Goal: Communication & Community: Participate in discussion

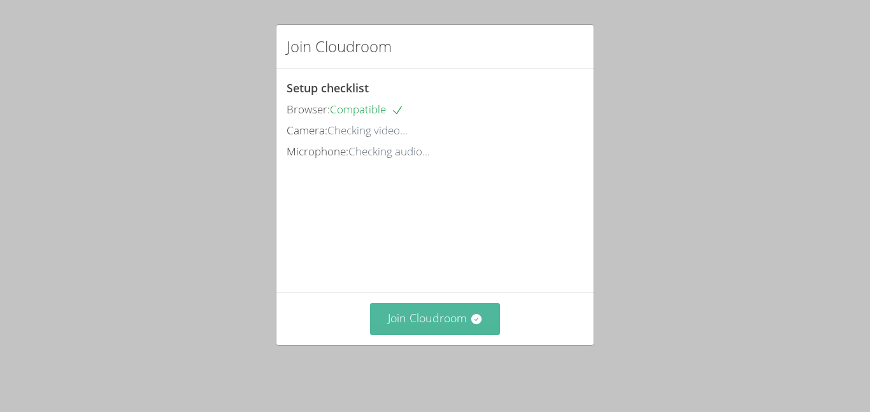
click at [464, 322] on button "Join Cloudroom" at bounding box center [435, 318] width 131 height 31
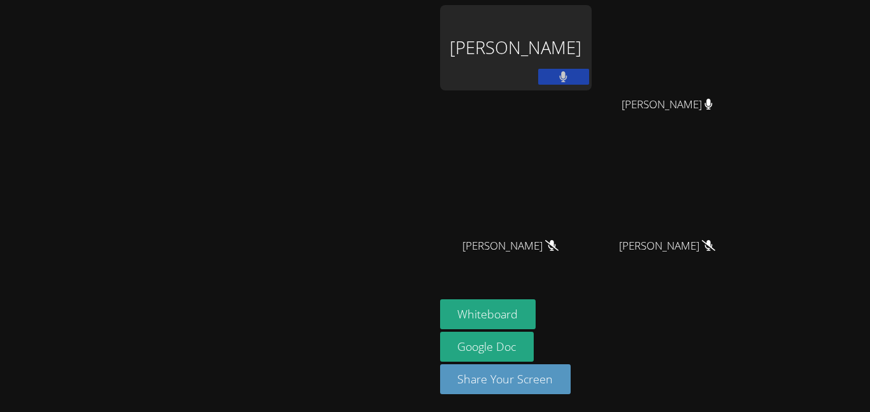
click at [592, 59] on div "[PERSON_NAME]" at bounding box center [516, 47] width 152 height 85
click at [567, 77] on icon at bounding box center [563, 76] width 8 height 11
click at [589, 75] on button at bounding box center [563, 77] width 51 height 16
click at [592, 47] on div "[PERSON_NAME]" at bounding box center [516, 47] width 152 height 85
click at [588, 59] on div "[PERSON_NAME]" at bounding box center [516, 47] width 152 height 85
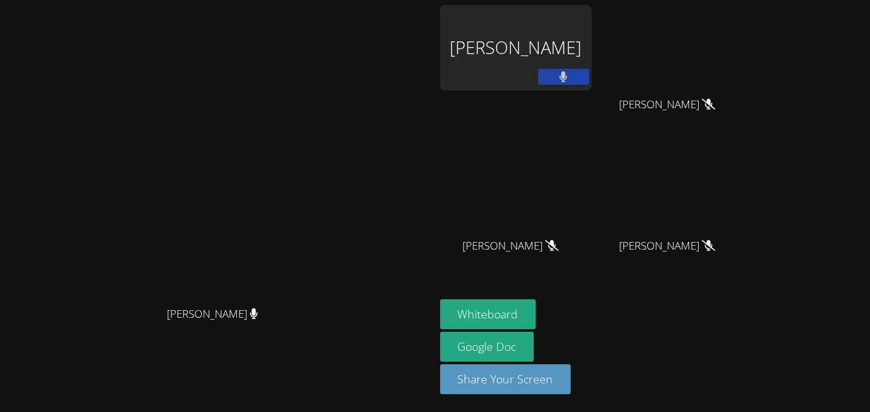
click at [592, 68] on div "[PERSON_NAME]" at bounding box center [516, 47] width 152 height 85
click at [592, 91] on div "[PERSON_NAME]" at bounding box center [516, 73] width 152 height 136
click at [592, 92] on div "[PERSON_NAME]" at bounding box center [516, 73] width 152 height 136
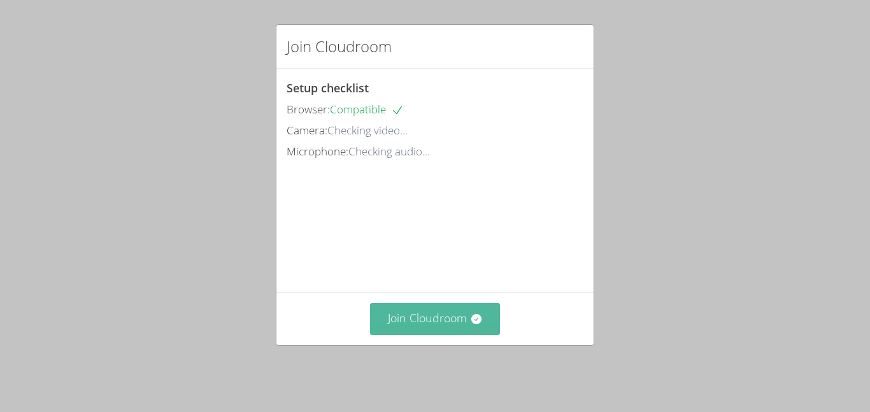
click at [417, 334] on button "Join Cloudroom" at bounding box center [435, 318] width 131 height 31
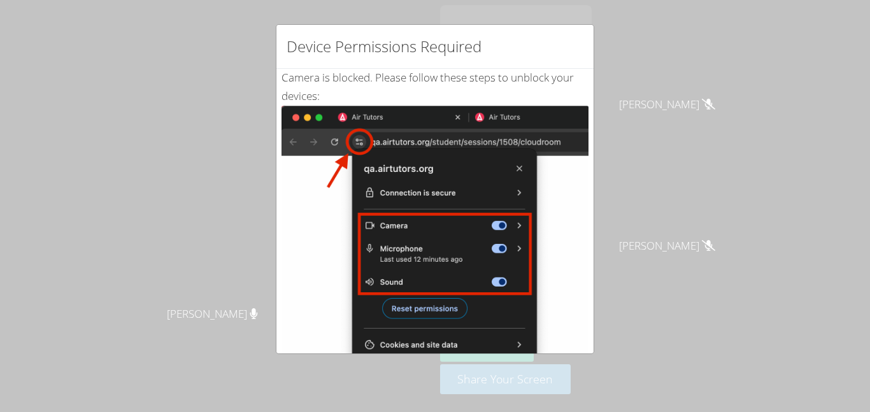
click at [643, 146] on div "Device Permissions Required Camera is blocked . Please follow these steps to un…" at bounding box center [435, 206] width 870 height 412
click at [572, 187] on img at bounding box center [434, 250] width 307 height 288
click at [557, 215] on img at bounding box center [434, 250] width 307 height 288
click at [551, 222] on img at bounding box center [434, 250] width 307 height 288
click at [538, 252] on img at bounding box center [434, 250] width 307 height 288
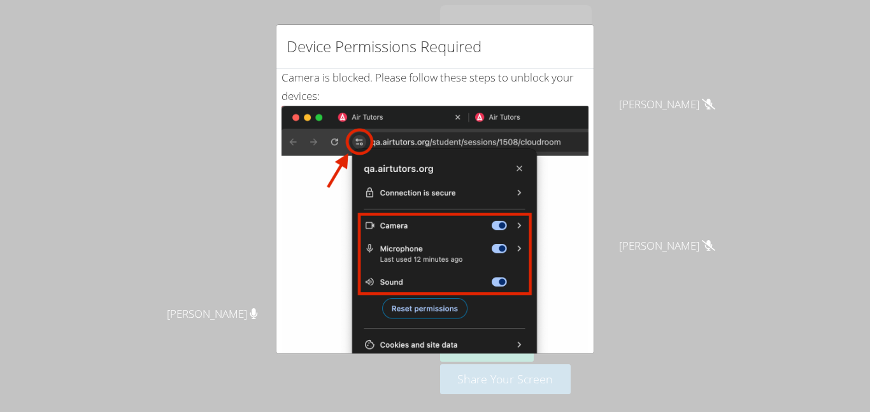
click at [525, 287] on img at bounding box center [434, 250] width 307 height 288
click at [480, 320] on img at bounding box center [434, 250] width 307 height 288
click at [427, 322] on img at bounding box center [434, 250] width 307 height 288
click at [424, 312] on img at bounding box center [434, 250] width 307 height 288
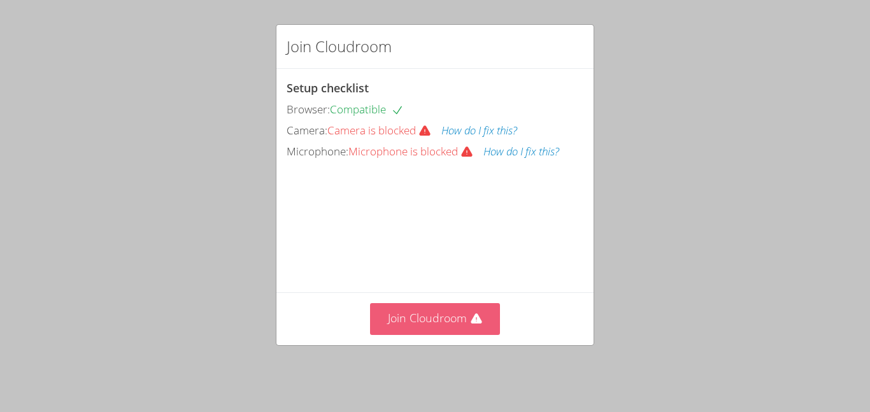
click at [473, 324] on icon at bounding box center [476, 319] width 11 height 10
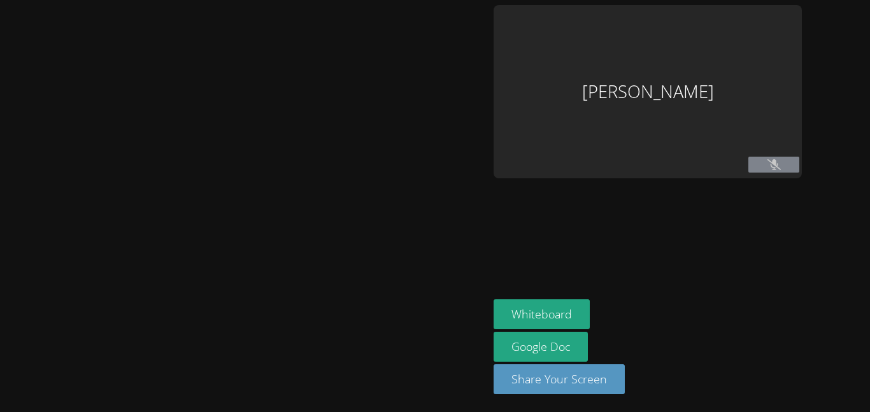
click at [474, 329] on div at bounding box center [244, 206] width 478 height 402
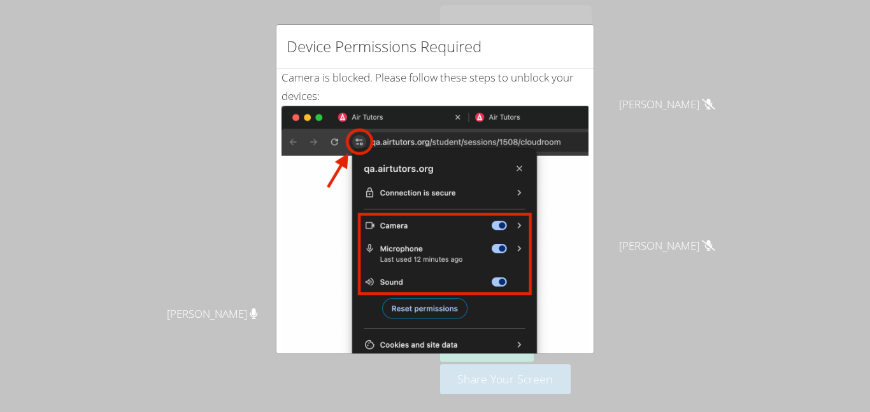
click at [538, 246] on img at bounding box center [434, 250] width 307 height 288
click at [438, 260] on img at bounding box center [434, 250] width 307 height 288
click at [458, 283] on img at bounding box center [434, 250] width 307 height 288
click at [418, 296] on img at bounding box center [434, 250] width 307 height 288
click at [397, 325] on img at bounding box center [434, 250] width 307 height 288
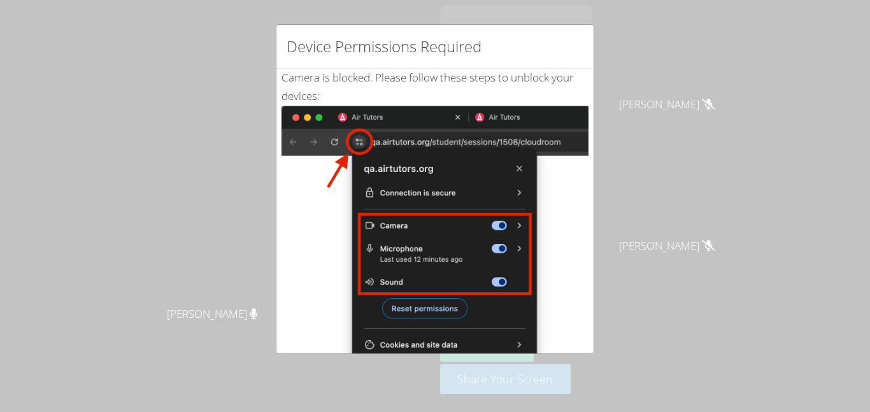
click at [427, 301] on img at bounding box center [434, 250] width 307 height 288
click at [432, 304] on img at bounding box center [434, 250] width 307 height 288
click at [436, 306] on img at bounding box center [434, 250] width 307 height 288
click at [453, 306] on img at bounding box center [434, 250] width 307 height 288
click at [457, 277] on img at bounding box center [434, 250] width 307 height 288
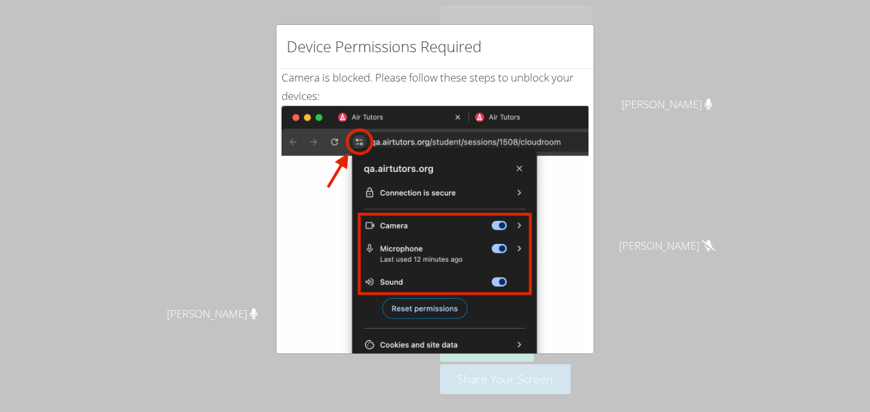
click at [392, 221] on img at bounding box center [434, 250] width 307 height 288
click at [357, 175] on img at bounding box center [434, 250] width 307 height 288
click at [344, 162] on img at bounding box center [434, 250] width 307 height 288
click at [355, 164] on img at bounding box center [434, 250] width 307 height 288
click at [353, 182] on img at bounding box center [434, 250] width 307 height 288
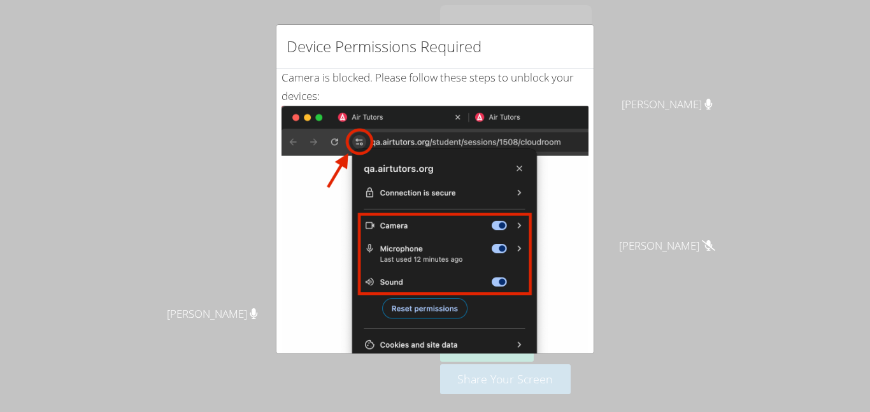
click at [413, 322] on img at bounding box center [434, 250] width 307 height 288
click at [423, 311] on img at bounding box center [434, 250] width 307 height 288
click at [427, 332] on img at bounding box center [434, 250] width 307 height 288
click at [441, 320] on img at bounding box center [434, 250] width 307 height 288
click at [439, 324] on img at bounding box center [434, 250] width 307 height 288
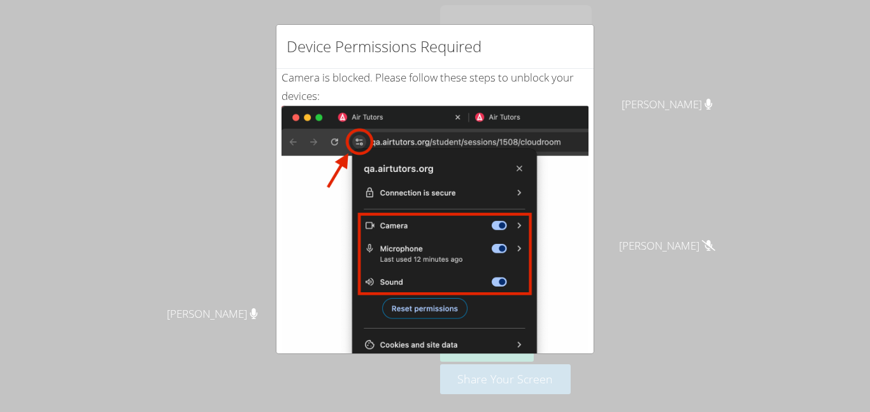
click at [439, 309] on img at bounding box center [434, 250] width 307 height 288
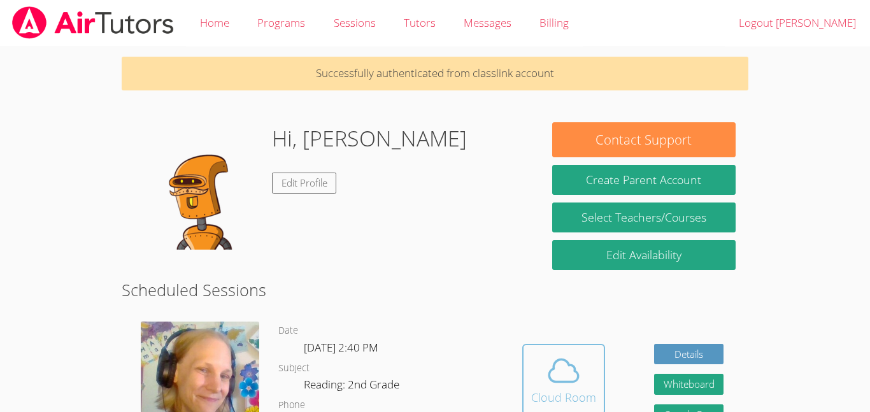
click at [579, 377] on icon at bounding box center [564, 371] width 36 height 36
click at [522, 344] on button "Cloud Room" at bounding box center [563, 379] width 83 height 71
click at [599, 362] on button "Cloud Room" at bounding box center [563, 379] width 83 height 71
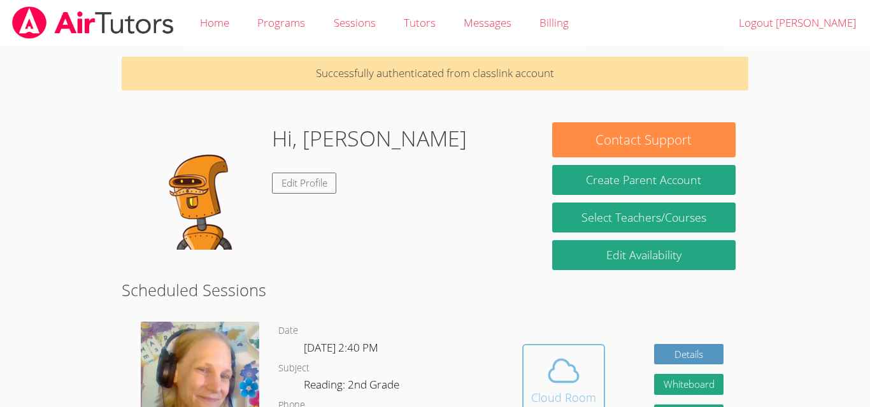
click at [573, 373] on icon at bounding box center [564, 371] width 36 height 36
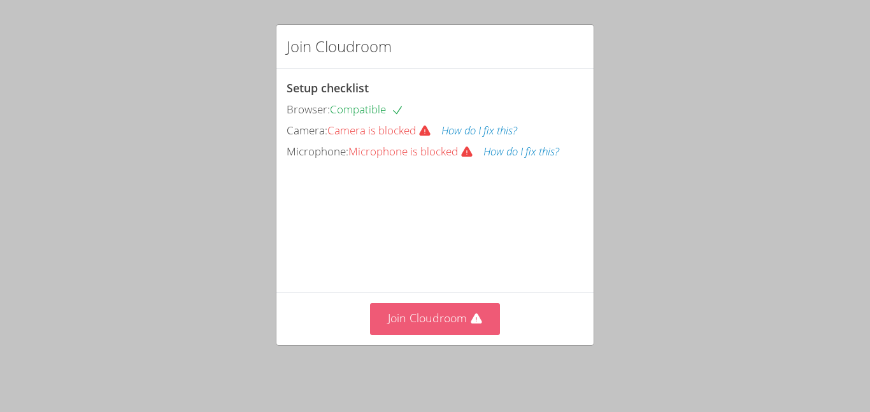
click at [473, 320] on button "Join Cloudroom" at bounding box center [435, 318] width 131 height 31
click at [392, 267] on video at bounding box center [382, 219] width 191 height 96
click at [469, 324] on button "Join Cloudroom" at bounding box center [435, 318] width 131 height 31
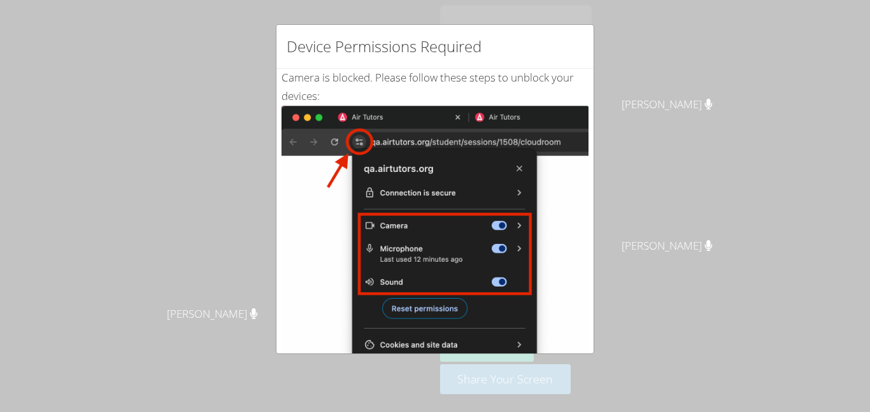
click at [604, 232] on div "Device Permissions Required Camera is blocked . Please follow these steps to un…" at bounding box center [435, 206] width 870 height 412
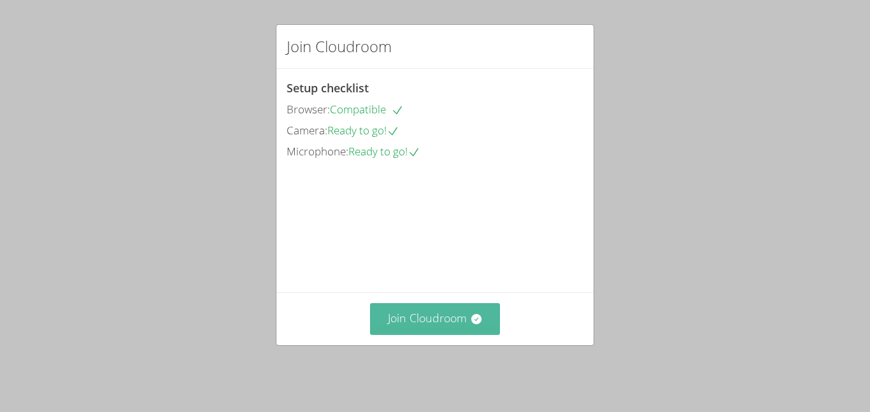
click at [433, 318] on button "Join Cloudroom" at bounding box center [435, 318] width 131 height 31
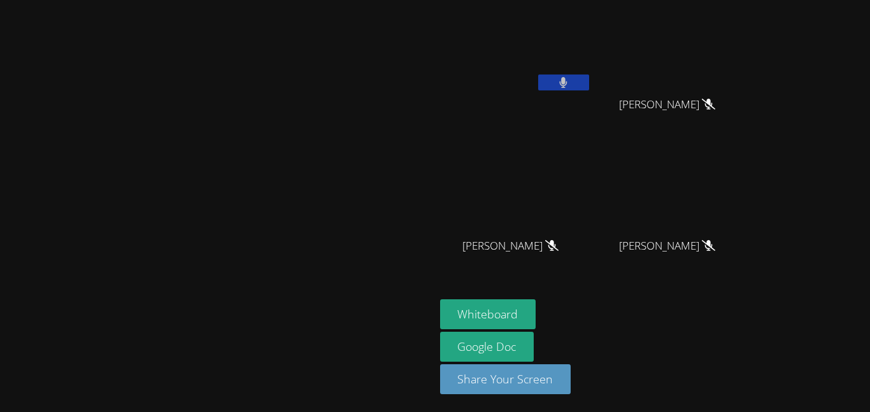
click at [122, 217] on video at bounding box center [217, 180] width 191 height 239
click at [122, 61] on video at bounding box center [217, 180] width 191 height 239
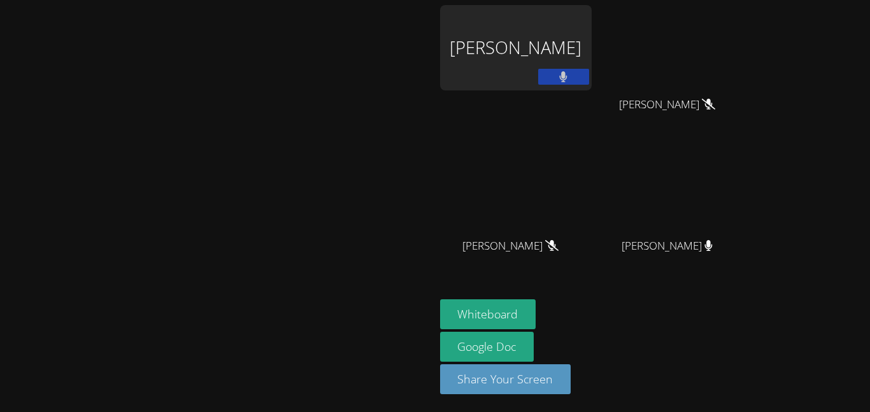
click at [388, 15] on div "[PERSON_NAME]" at bounding box center [217, 206] width 425 height 402
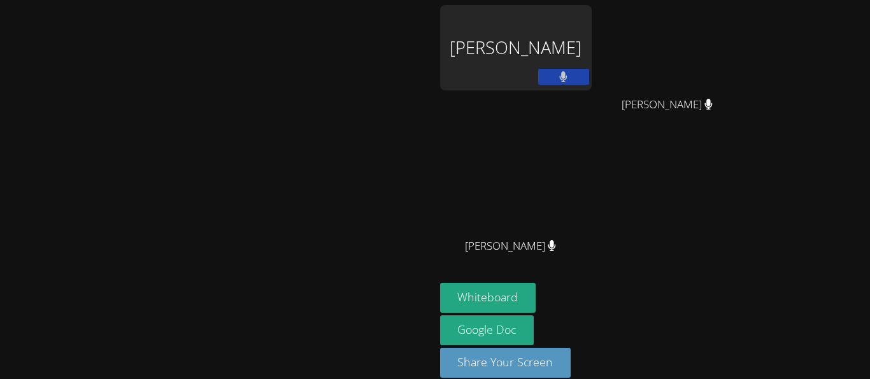
click at [313, 53] on video at bounding box center [217, 172] width 191 height 239
click at [748, 281] on div "[PERSON_NAME]" at bounding box center [673, 257] width 152 height 51
click at [589, 72] on button at bounding box center [563, 77] width 51 height 16
click at [589, 73] on button at bounding box center [563, 77] width 51 height 16
click at [748, 226] on div "JONAS VALLE GERARDO ADAME GERARDO ADAME MILA’VAE TAVAREZ MILA’VAE TAVAREZ" at bounding box center [594, 144] width 308 height 278
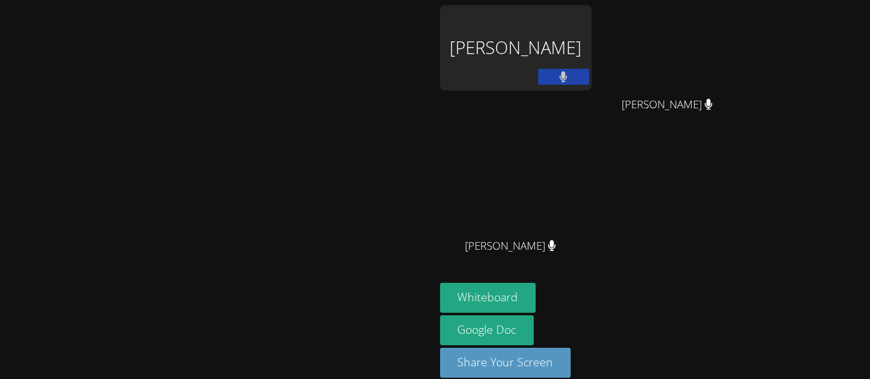
click at [313, 173] on video at bounding box center [217, 172] width 191 height 239
click at [122, 145] on video at bounding box center [217, 172] width 191 height 239
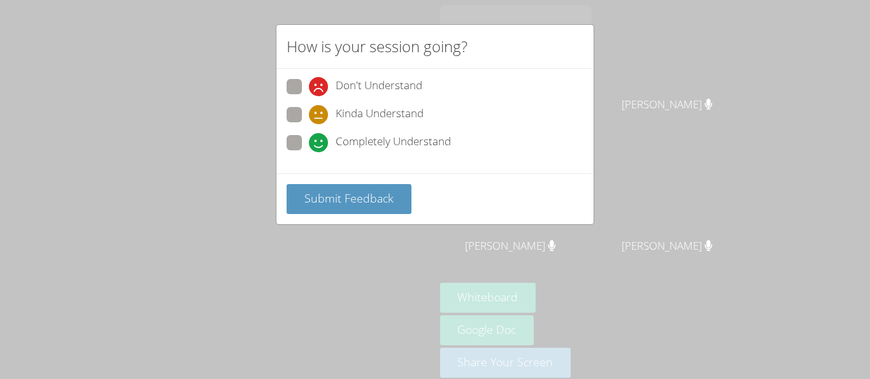
click at [309, 152] on span at bounding box center [309, 152] width 0 height 0
click at [309, 136] on input "Completely Understand" at bounding box center [314, 140] width 11 height 11
radio input "true"
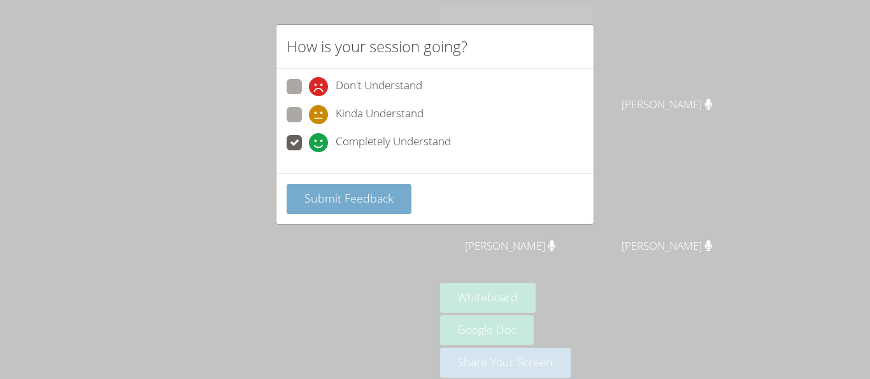
click at [325, 213] on button "Submit Feedback" at bounding box center [349, 199] width 125 height 30
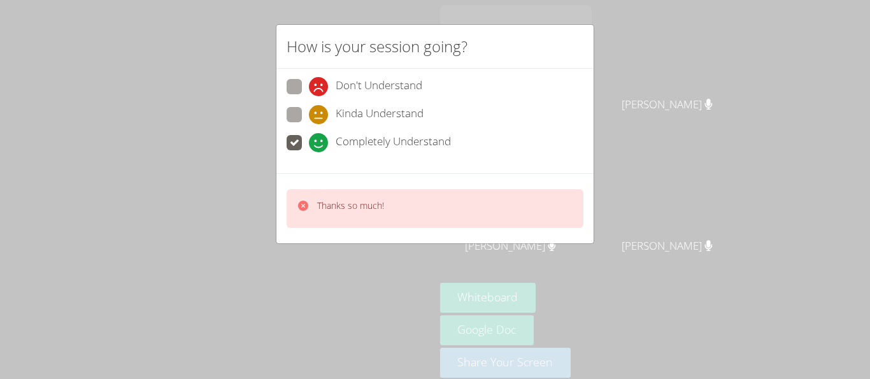
click at [309, 124] on span at bounding box center [309, 124] width 0 height 0
click at [309, 107] on input "Kinda Understand" at bounding box center [314, 112] width 11 height 11
radio input "true"
click at [309, 96] on span at bounding box center [309, 96] width 0 height 0
click at [309, 86] on input "Don't Understand" at bounding box center [314, 84] width 11 height 11
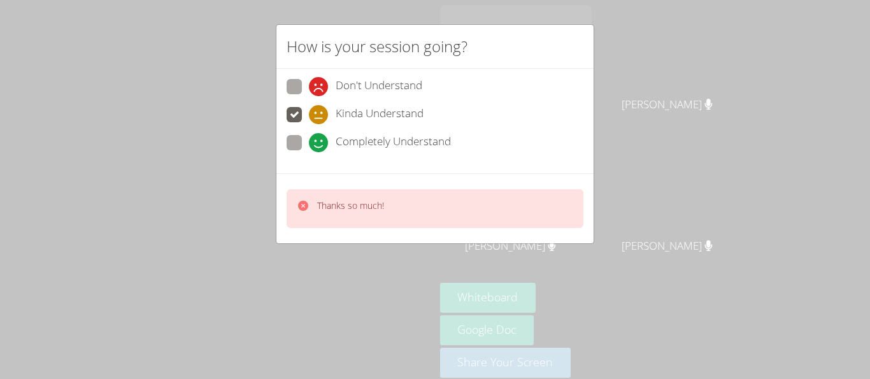
radio input "true"
click at [309, 96] on span at bounding box center [309, 96] width 0 height 0
click at [309, 88] on input "Don't Understand" at bounding box center [314, 84] width 11 height 11
click at [330, 221] on div "Thanks so much!" at bounding box center [435, 208] width 297 height 39
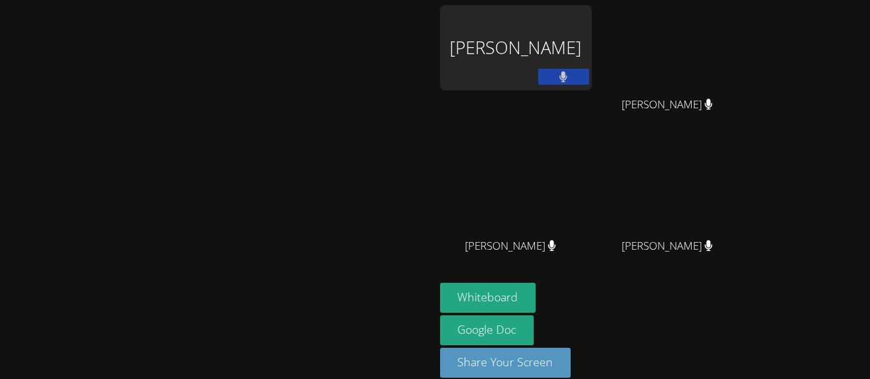
click at [313, 167] on video at bounding box center [217, 172] width 191 height 239
click at [13, 343] on div at bounding box center [217, 317] width 425 height 51
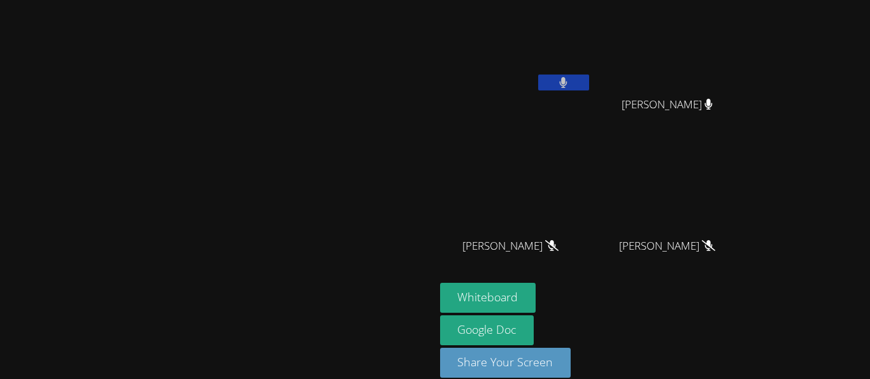
click at [313, 53] on video at bounding box center [217, 172] width 191 height 239
click at [313, 193] on video at bounding box center [217, 172] width 191 height 239
click at [122, 53] on video at bounding box center [217, 172] width 191 height 239
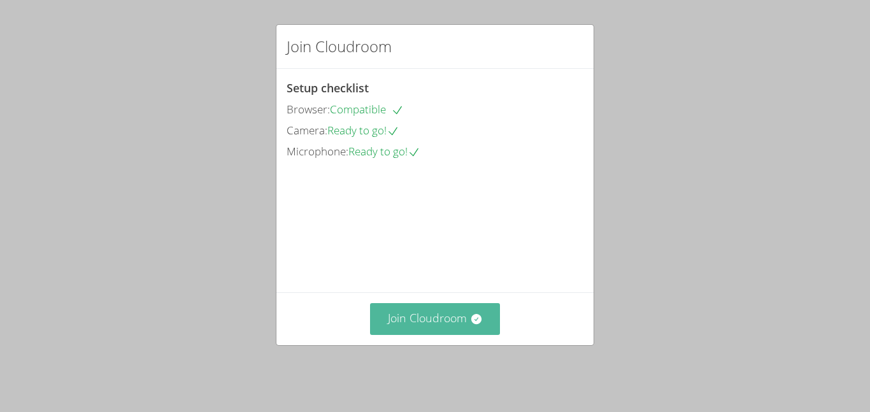
click at [453, 327] on button "Join Cloudroom" at bounding box center [435, 318] width 131 height 31
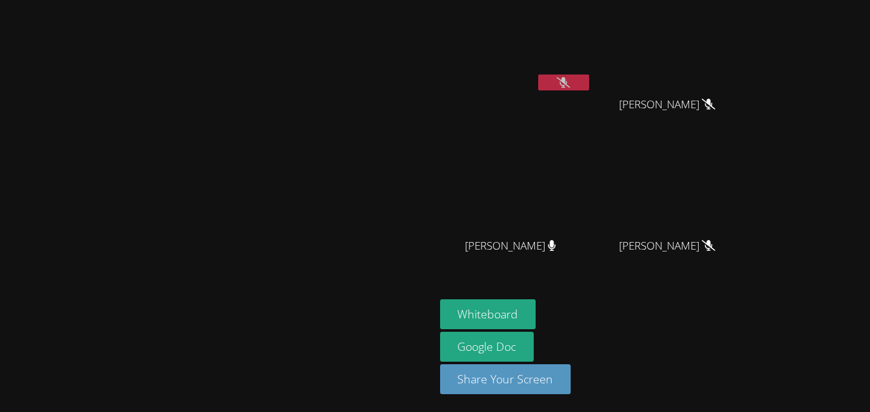
click at [122, 169] on video at bounding box center [217, 180] width 191 height 239
click at [0, 346] on main "[PERSON_NAME]" at bounding box center [217, 206] width 435 height 412
click at [589, 75] on button at bounding box center [563, 83] width 51 height 16
click at [589, 90] on button at bounding box center [563, 83] width 51 height 16
click at [589, 80] on button at bounding box center [563, 83] width 51 height 16
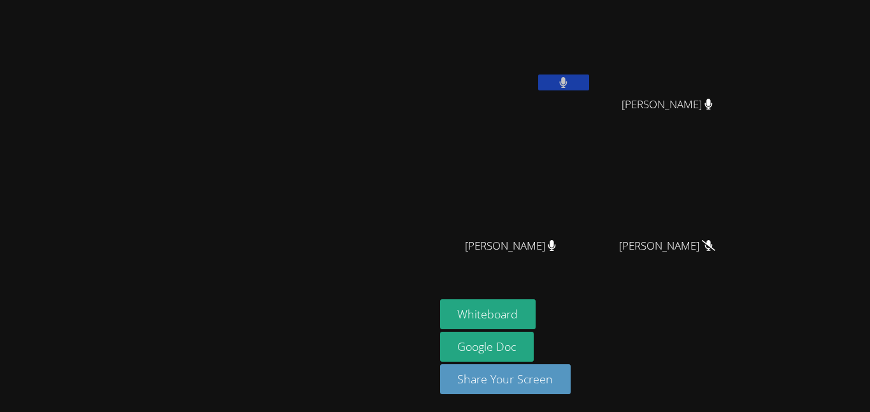
click at [567, 83] on icon at bounding box center [564, 82] width 8 height 11
click at [570, 82] on icon at bounding box center [563, 82] width 13 height 11
click at [592, 72] on video at bounding box center [516, 47] width 152 height 85
click at [748, 57] on video at bounding box center [673, 47] width 152 height 85
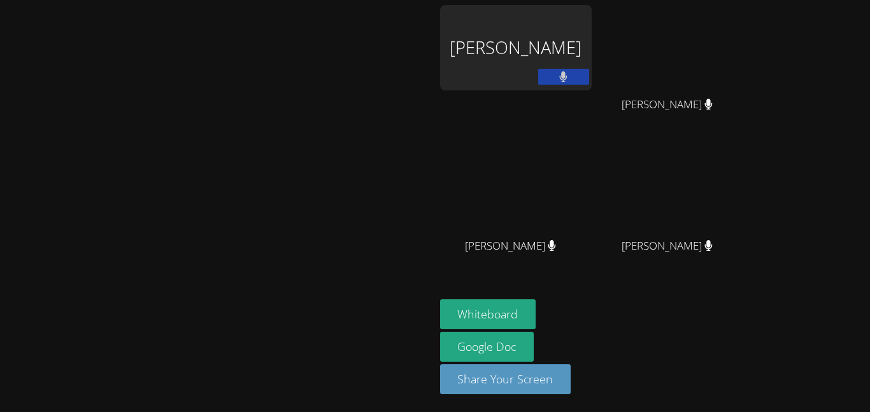
click at [430, 20] on div "Marie Steinberg" at bounding box center [217, 206] width 425 height 402
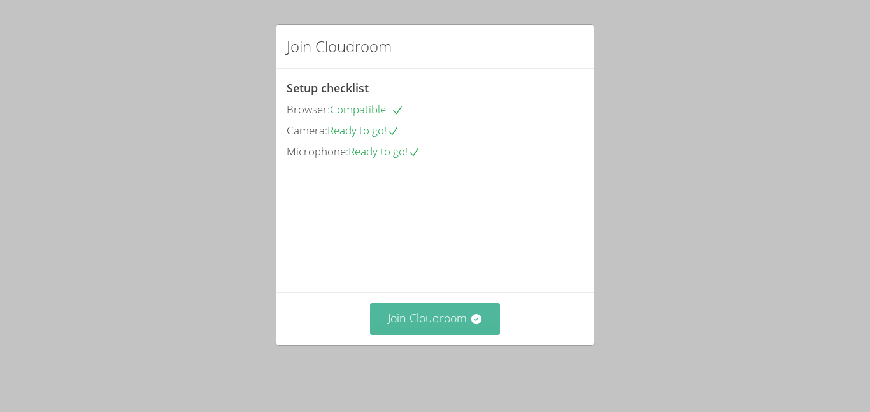
click at [467, 325] on button "Join Cloudroom" at bounding box center [435, 318] width 131 height 31
click at [490, 325] on button "Join Cloudroom" at bounding box center [435, 318] width 131 height 31
click at [443, 324] on button "Join Cloudroom" at bounding box center [435, 318] width 131 height 31
